Goal: Find specific page/section: Find specific page/section

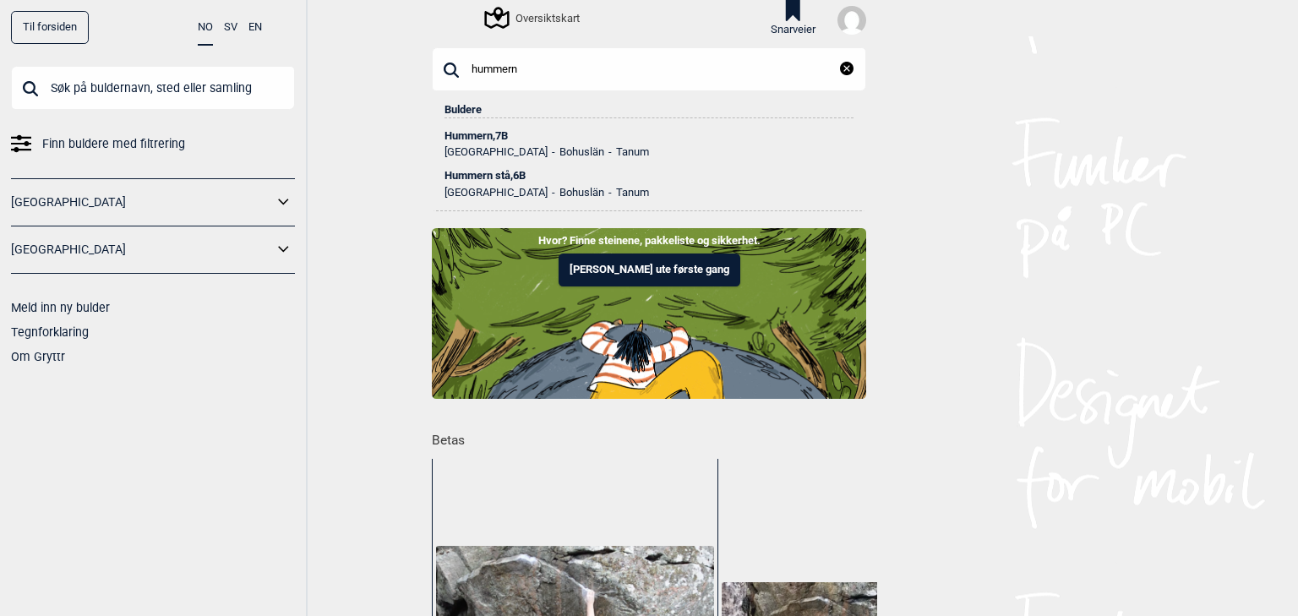
type input "hummern"
click at [477, 135] on div "Hummern , 7B" at bounding box center [649, 136] width 409 height 12
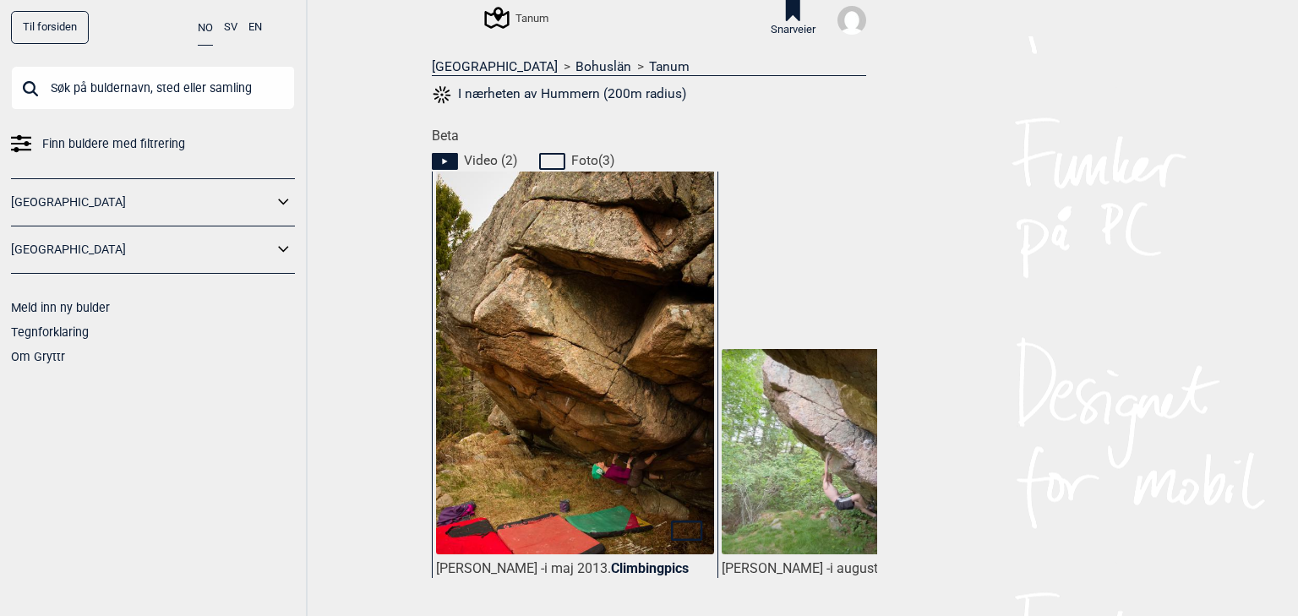
scroll to position [676, 0]
click at [511, 249] on img at bounding box center [575, 380] width 278 height 418
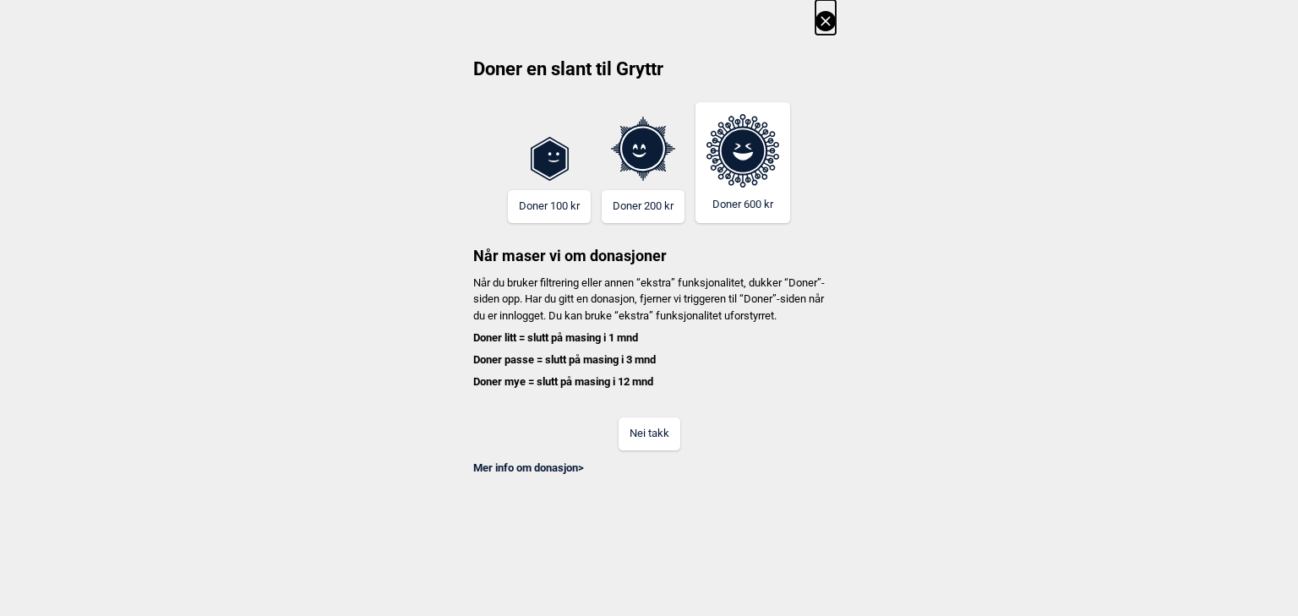
click at [643, 451] on button "Nei takk" at bounding box center [650, 434] width 62 height 33
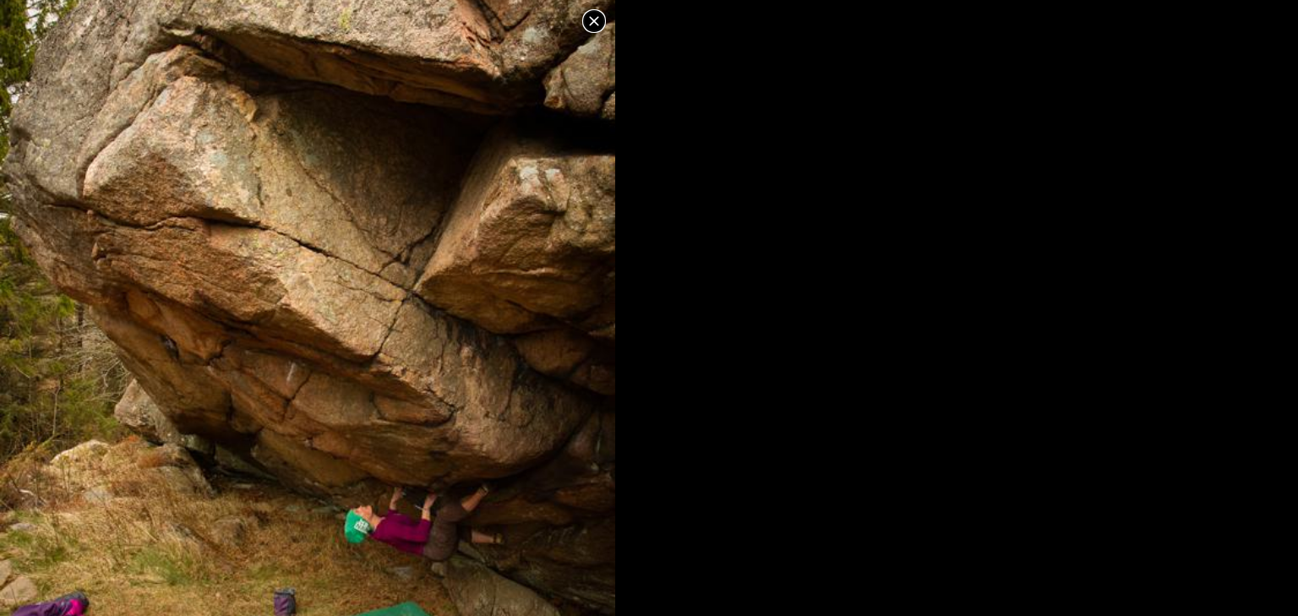
click at [598, 24] on icon at bounding box center [594, 21] width 20 height 20
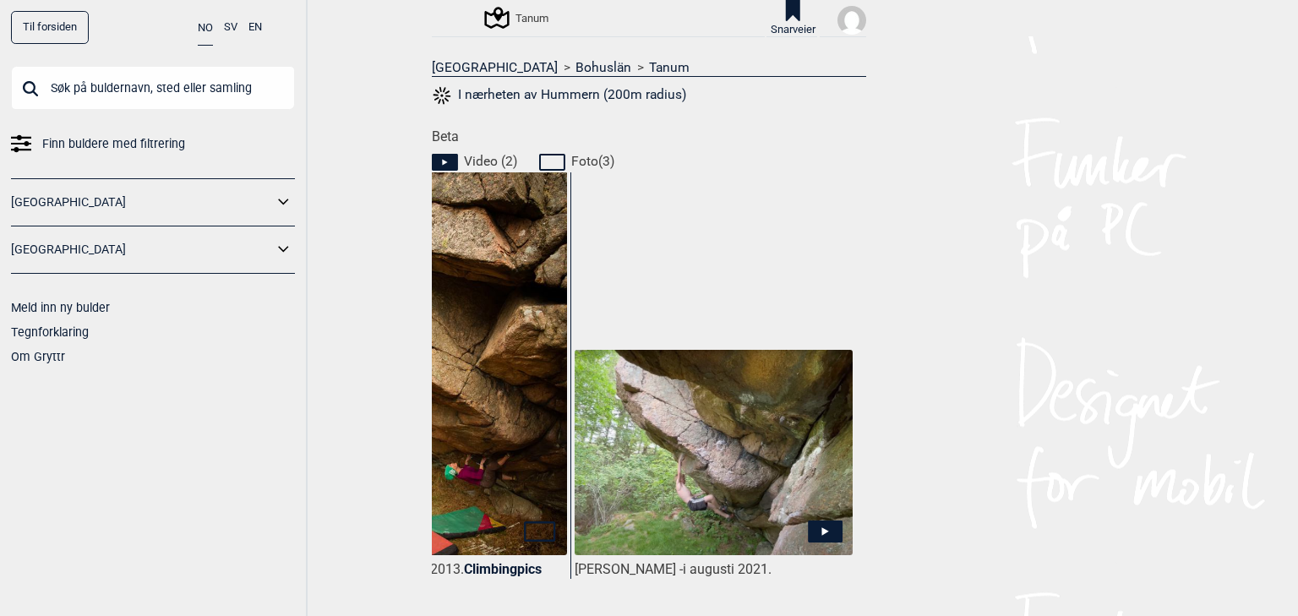
drag, startPoint x: 835, startPoint y: 301, endPoint x: 928, endPoint y: 294, distance: 93.2
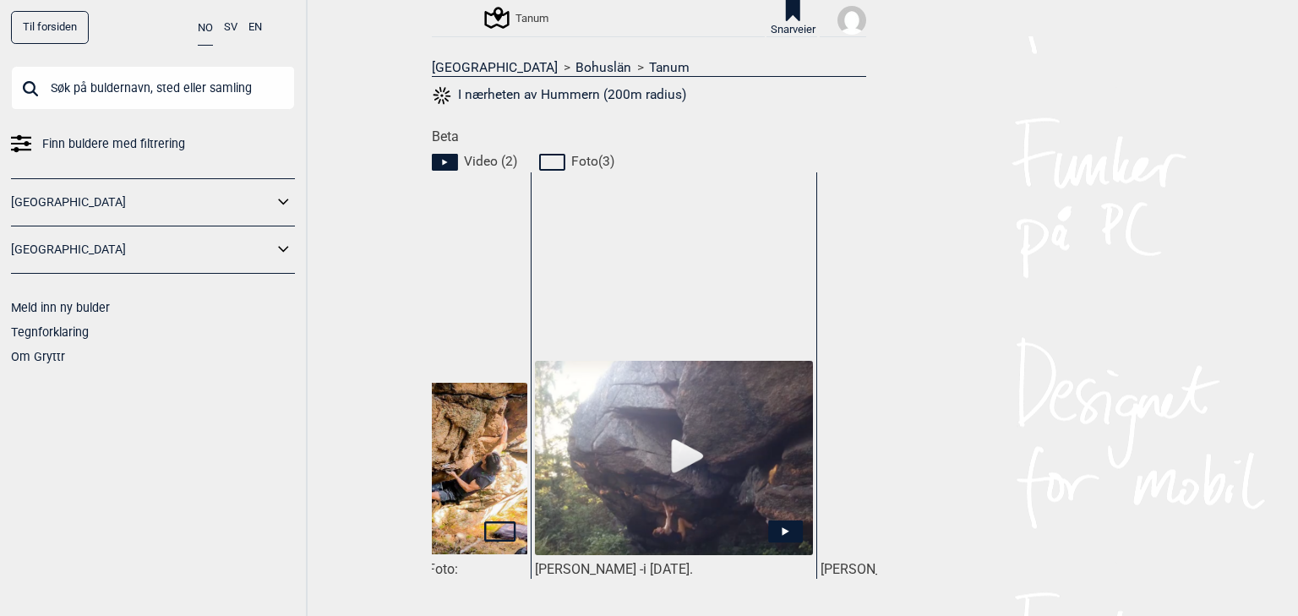
scroll to position [0, 801]
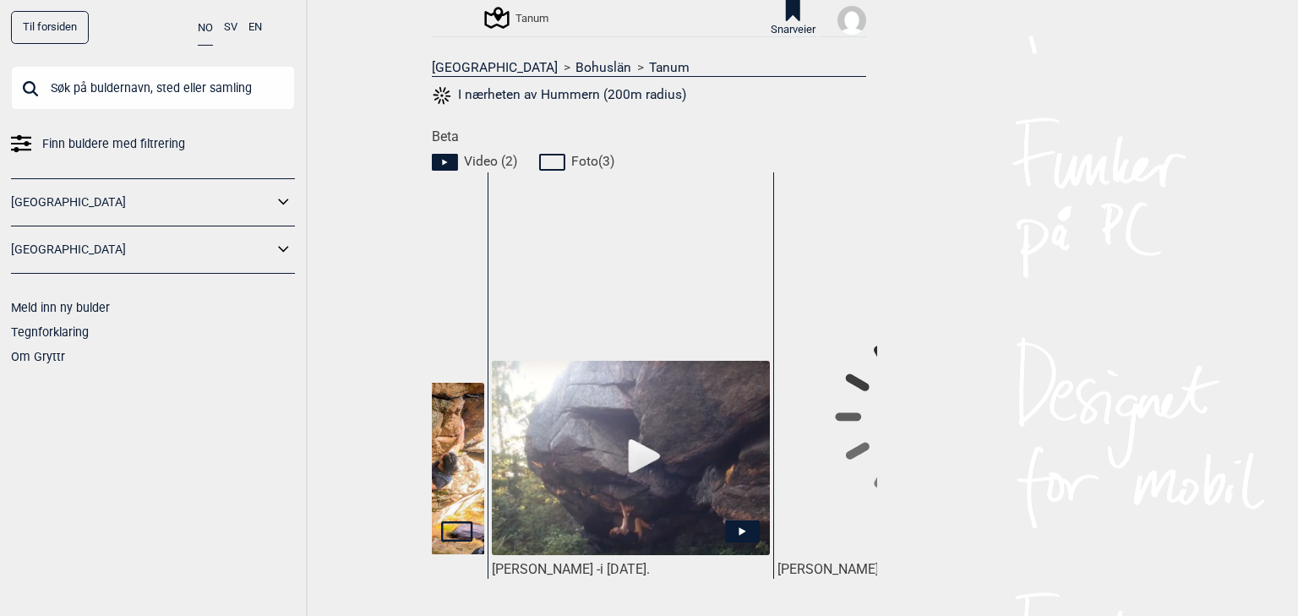
drag, startPoint x: 669, startPoint y: 301, endPoint x: 734, endPoint y: 299, distance: 64.3
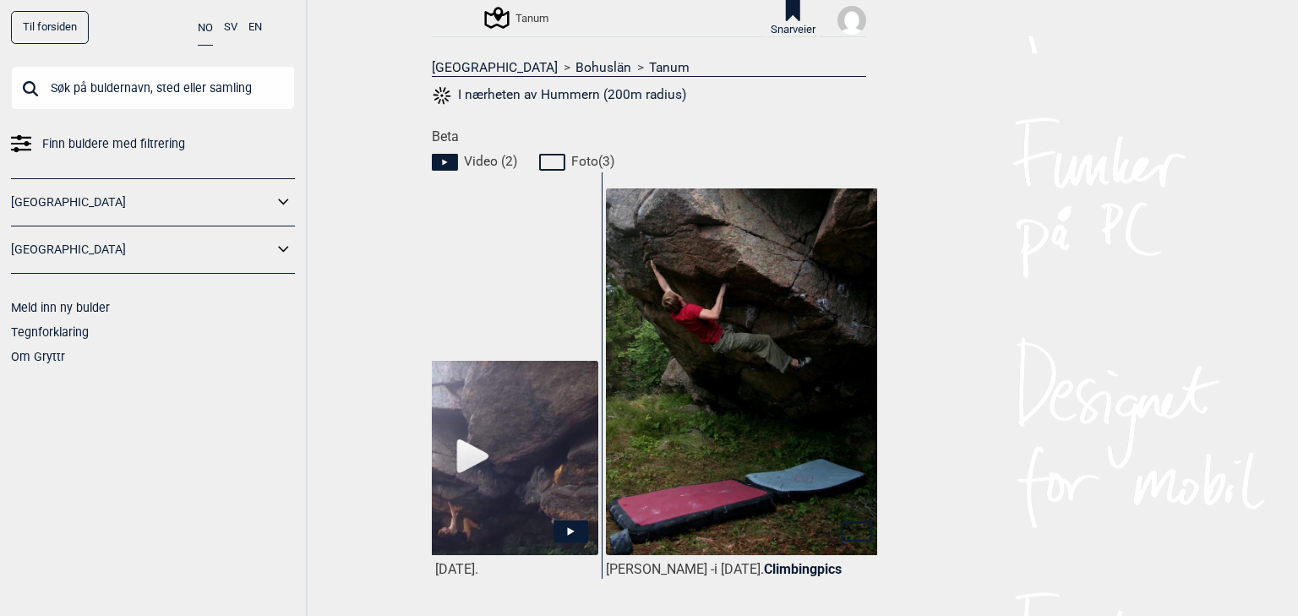
scroll to position [0, 983]
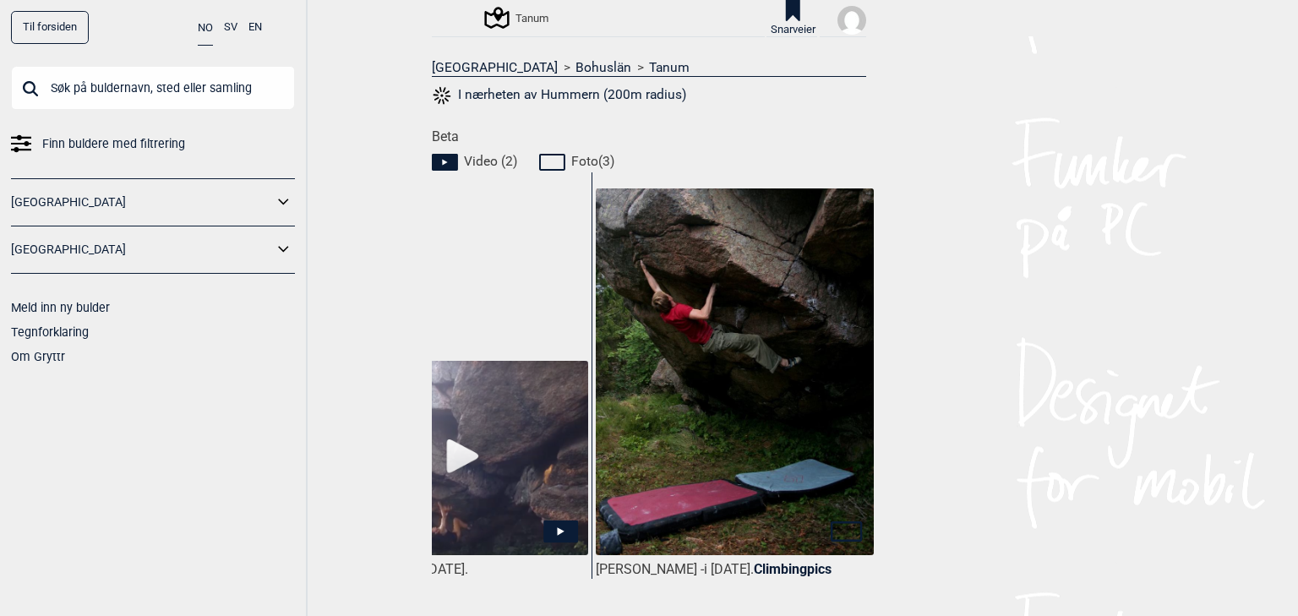
drag, startPoint x: 675, startPoint y: 306, endPoint x: 746, endPoint y: 308, distance: 71.0
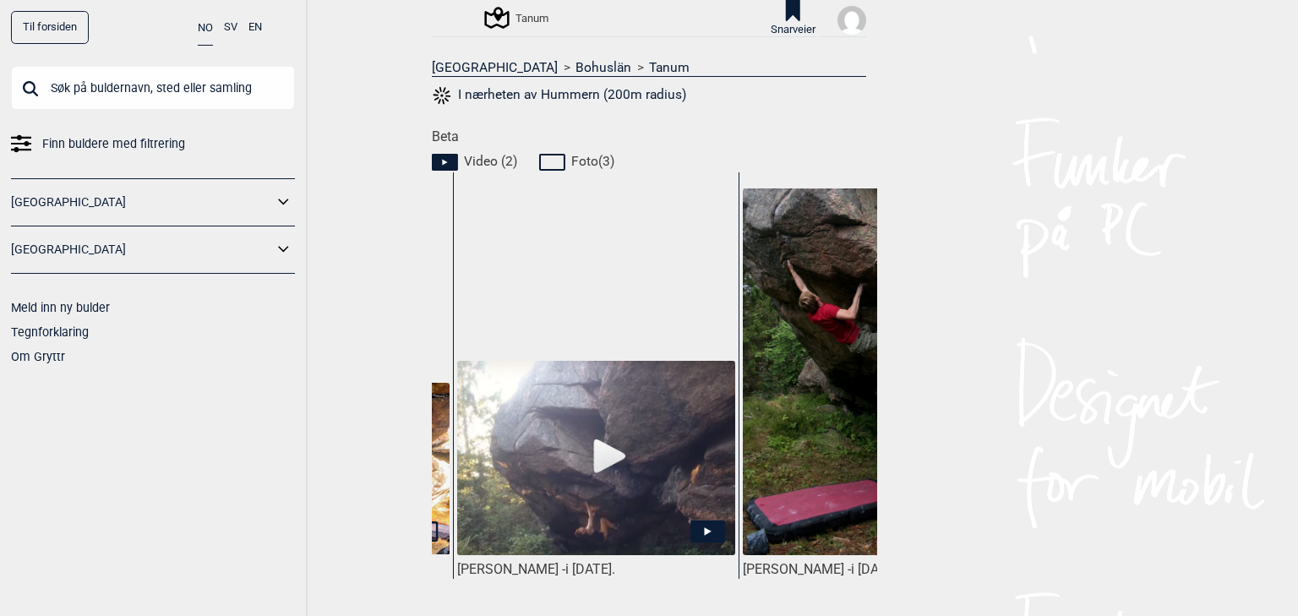
drag, startPoint x: 534, startPoint y: 294, endPoint x: 467, endPoint y: 298, distance: 67.8
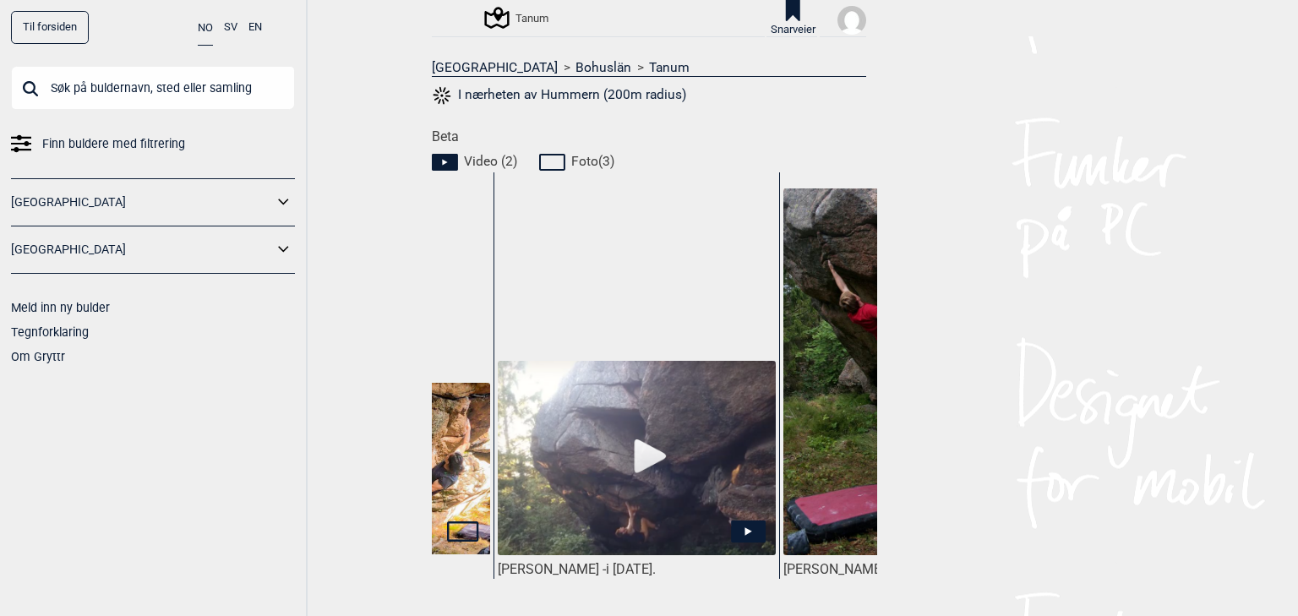
click at [634, 445] on img at bounding box center [637, 458] width 278 height 194
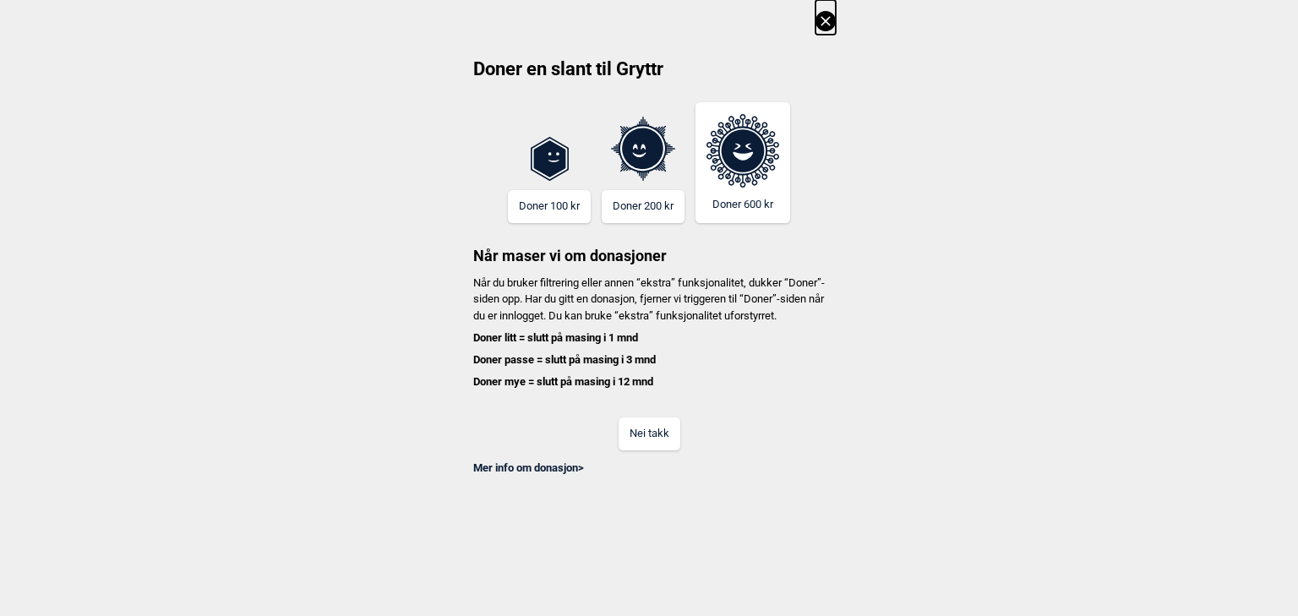
click at [642, 451] on button "Nei takk" at bounding box center [650, 434] width 62 height 33
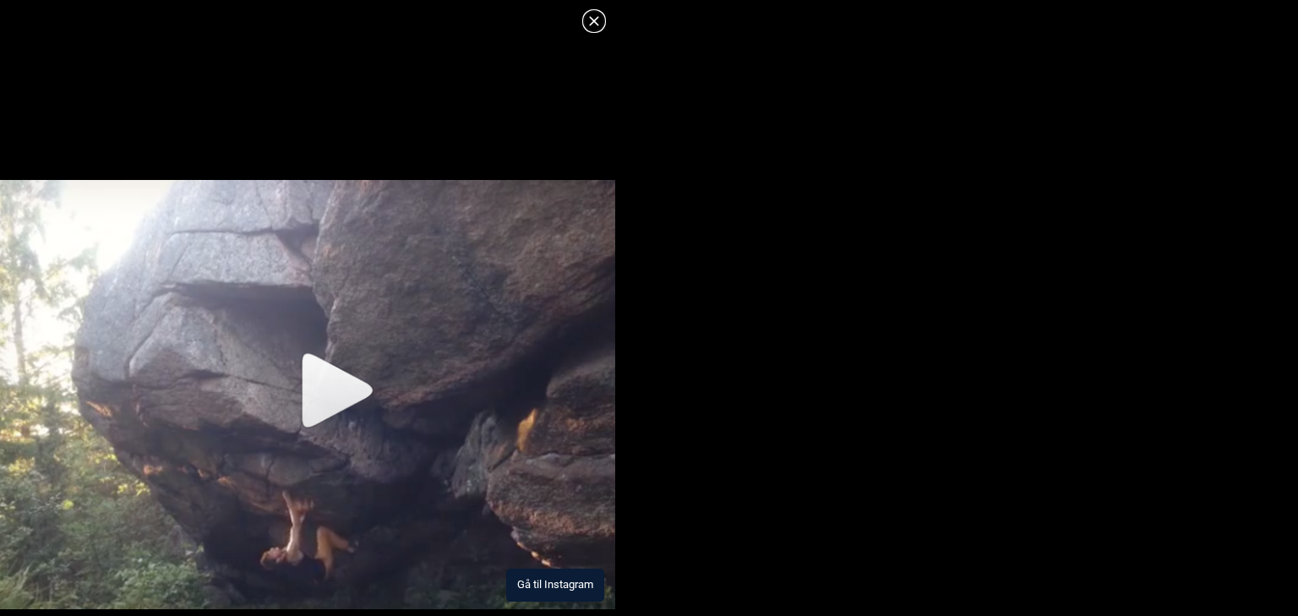
click at [331, 392] on img at bounding box center [307, 395] width 615 height 430
